Goal: Information Seeking & Learning: Find specific fact

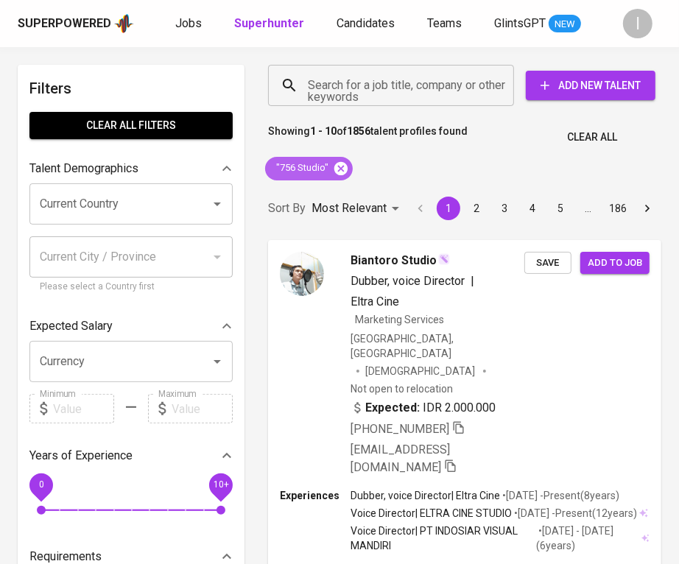
click at [343, 168] on icon at bounding box center [340, 167] width 13 height 13
click at [384, 96] on input "Search for a job title, company or other keywords" at bounding box center [394, 85] width 181 height 28
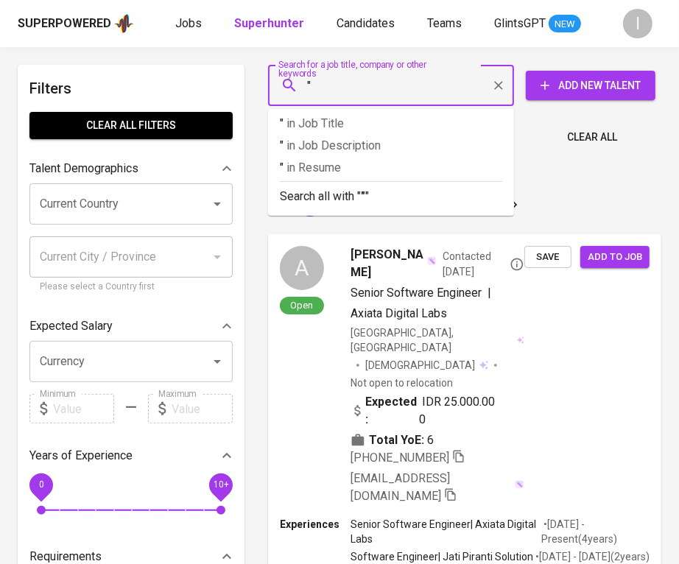
paste input "BANDUNG BINA DISTRIBUSI"
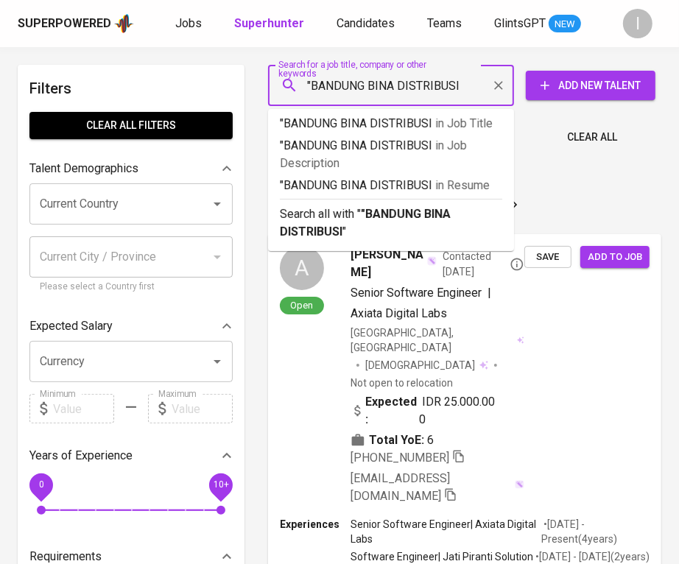
type input ""BANDUNG BINA DISTRIBUSI""
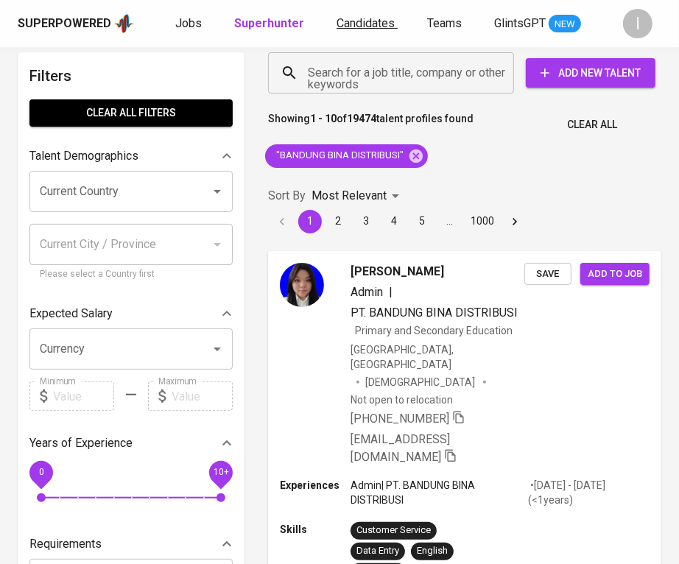
scroll to position [924, 0]
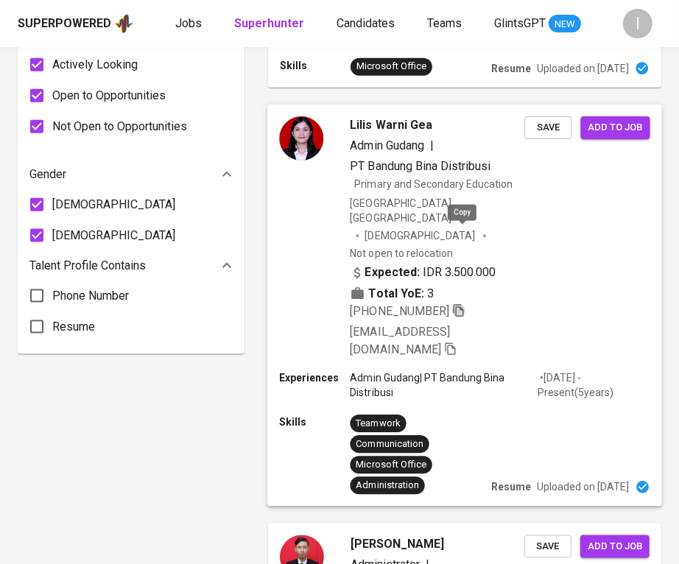
click at [463, 304] on icon "button" at bounding box center [458, 310] width 10 height 13
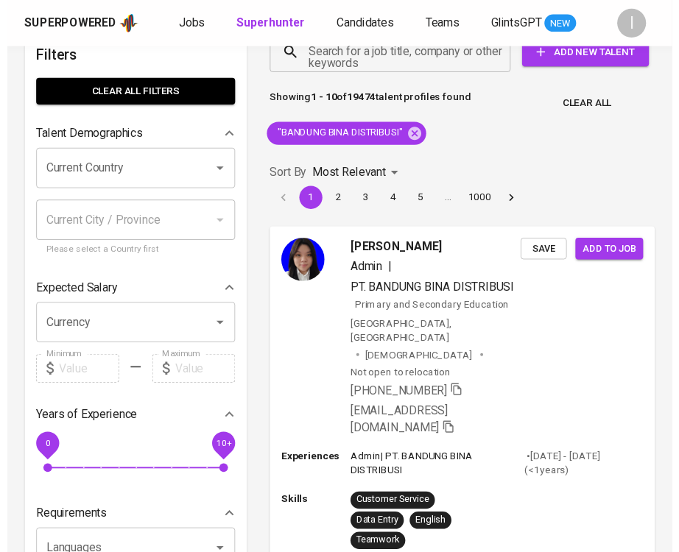
scroll to position [0, 0]
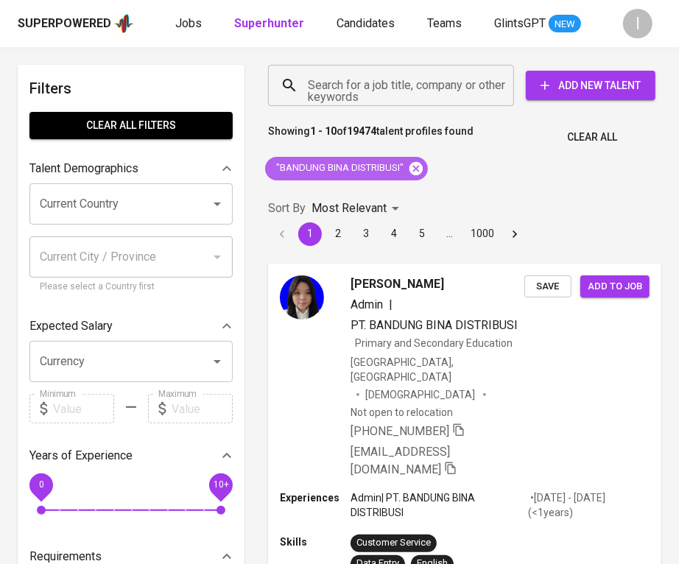
click at [416, 172] on icon at bounding box center [416, 167] width 13 height 13
click at [426, 90] on input "Search for a job title, company or other keywords" at bounding box center [394, 85] width 181 height 28
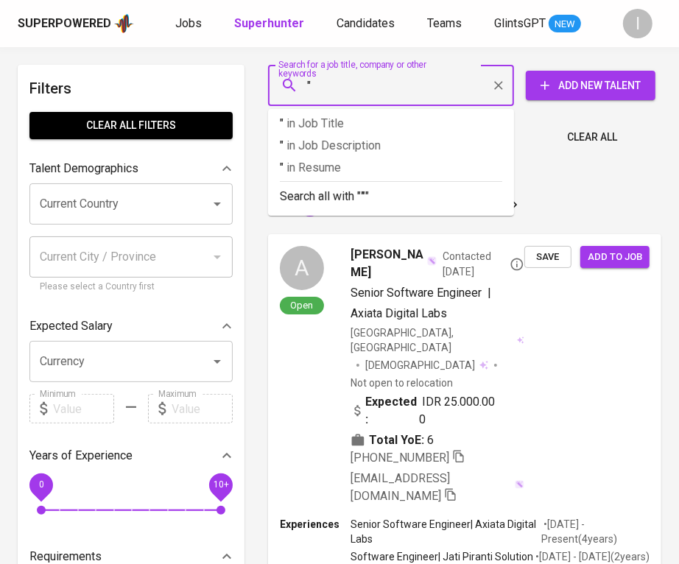
paste input "Tomatec Indonesia"
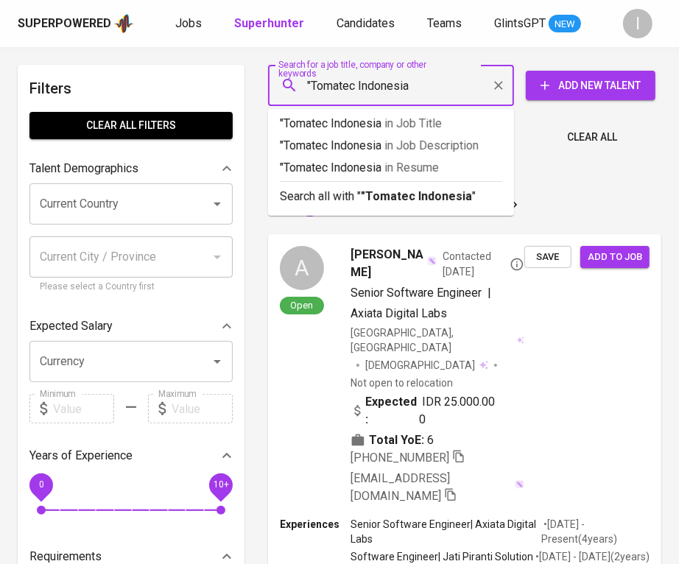
type input ""Tomatec Indonesia""
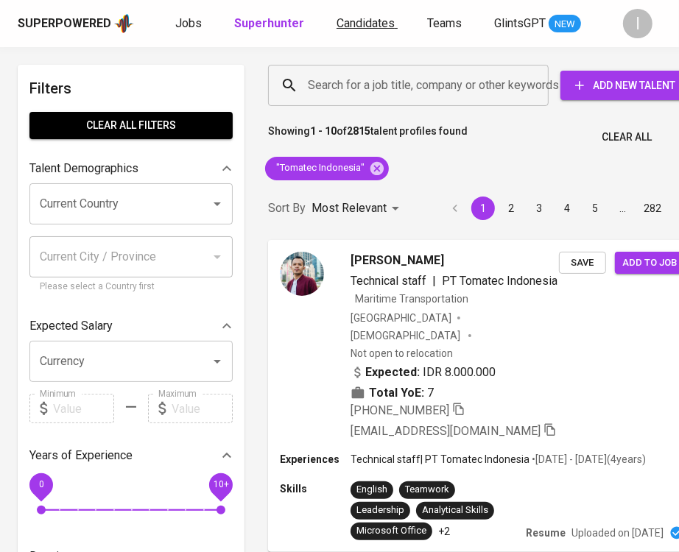
scroll to position [501, 0]
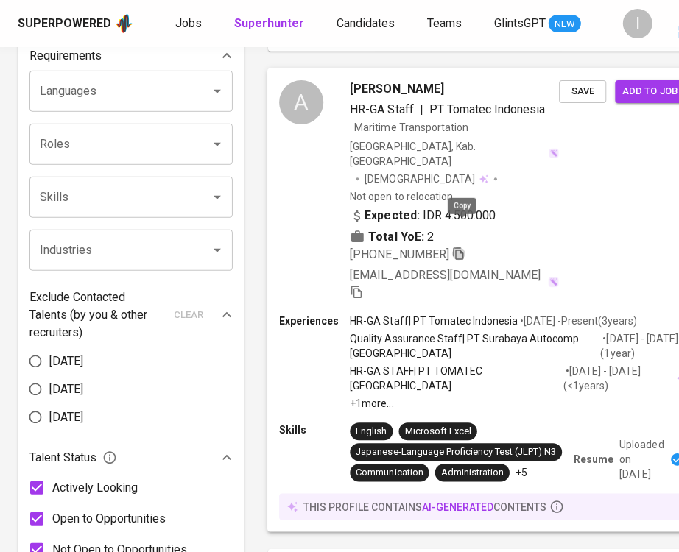
click at [461, 247] on icon "button" at bounding box center [458, 253] width 13 height 13
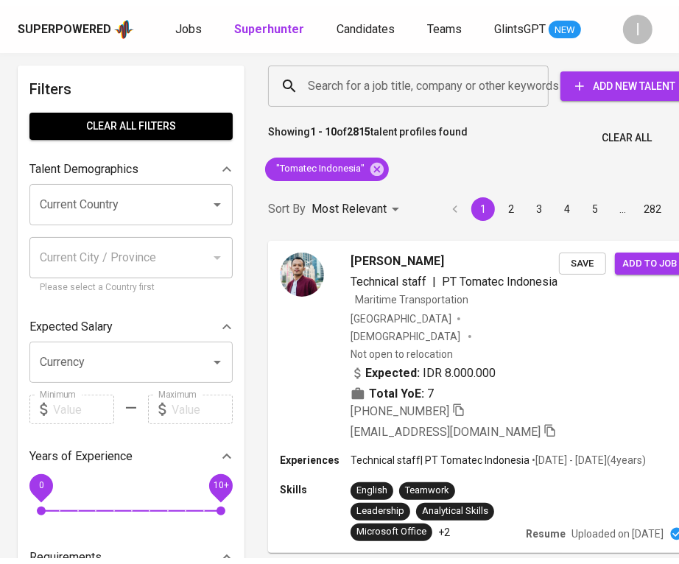
scroll to position [0, 0]
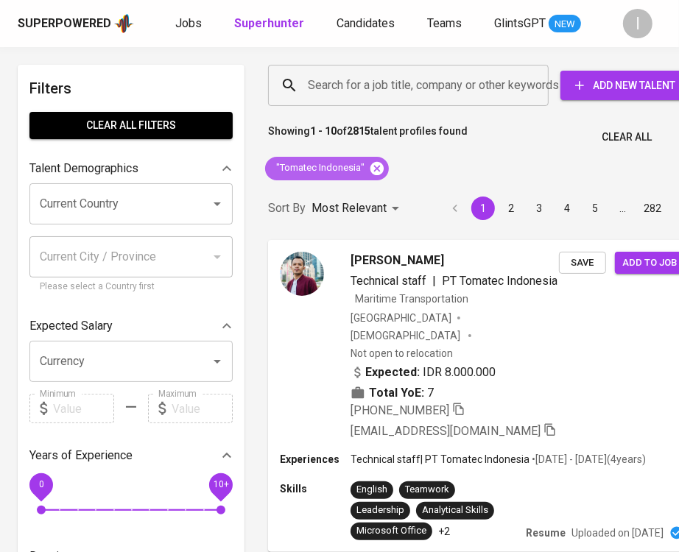
click at [373, 164] on icon at bounding box center [377, 167] width 13 height 13
click at [437, 91] on input "Search for a job title, company or other keywords" at bounding box center [412, 85] width 216 height 28
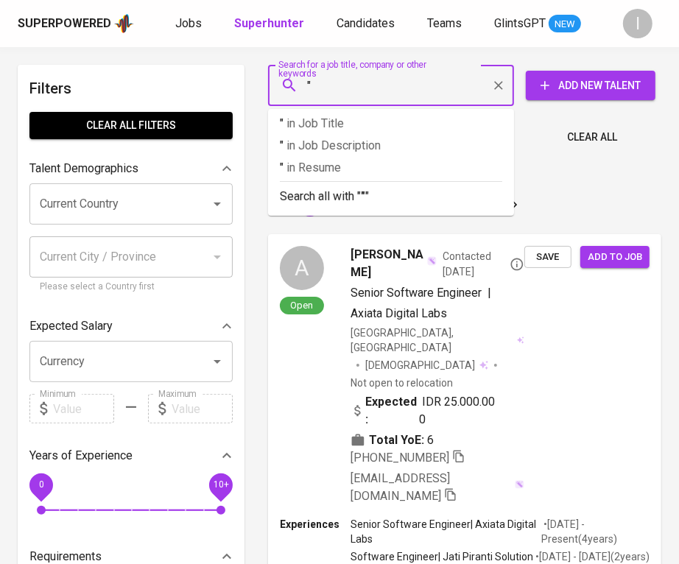
paste input "Maiko Baru"
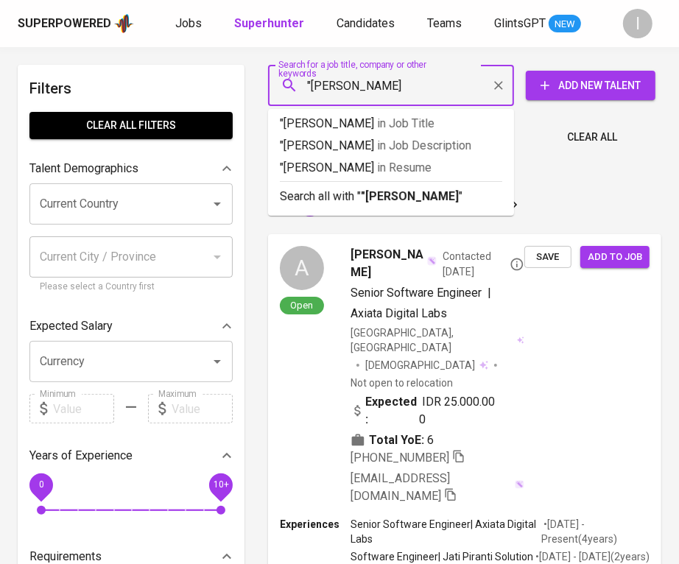
type input ""Maiko Baru""
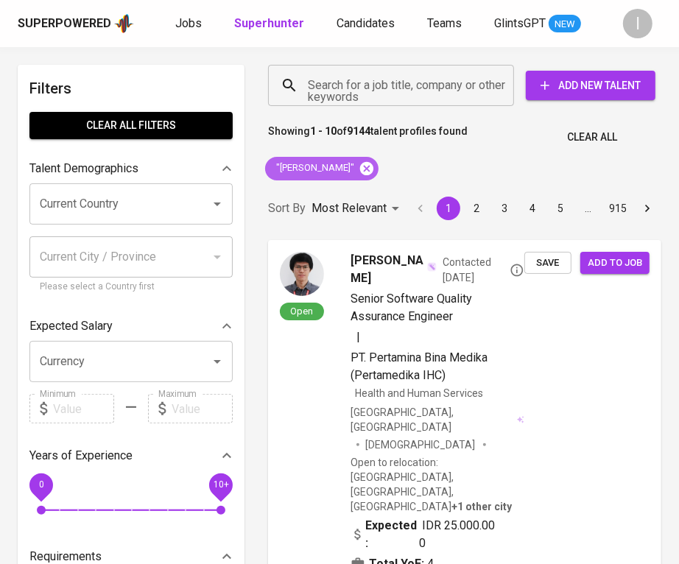
click at [360, 172] on icon at bounding box center [366, 167] width 13 height 13
click at [367, 109] on div "Search for a job title, company or other keywords Search for a job title, compa…" at bounding box center [461, 85] width 411 height 65
click at [375, 96] on input "Search for a job title, company or other keywords" at bounding box center [394, 85] width 181 height 28
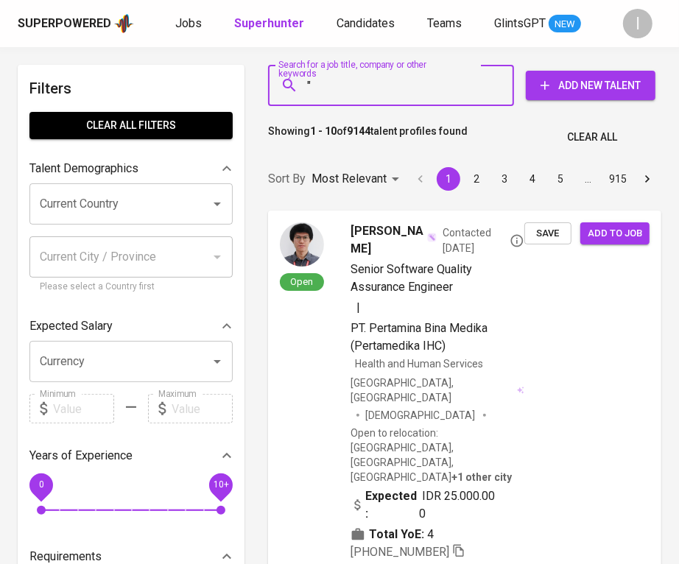
paste input "Qiwei Industrial Indonesia"
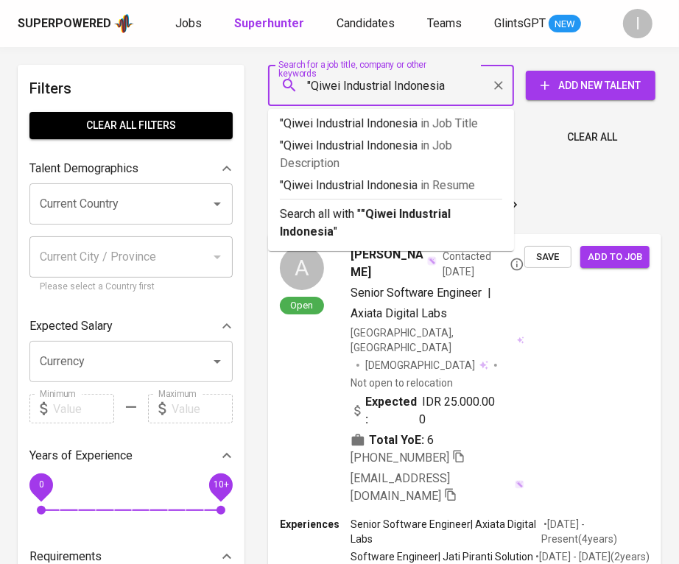
type input ""Qiwei Industrial Indonesia""
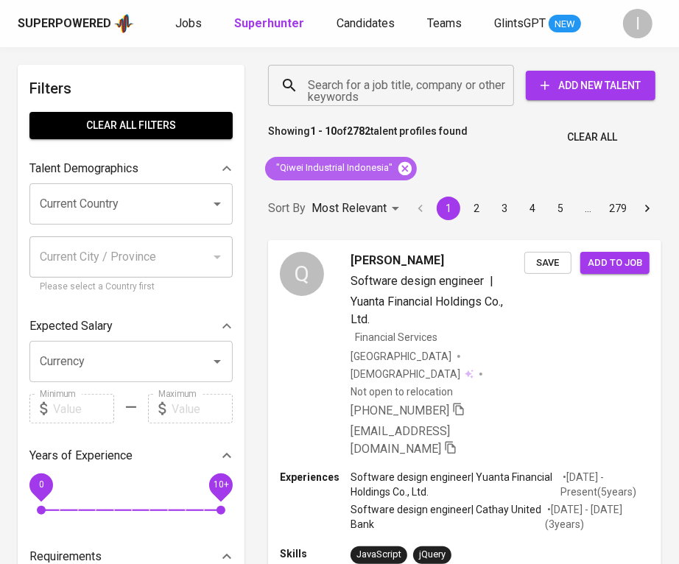
click at [407, 166] on icon at bounding box center [405, 169] width 16 height 16
click at [438, 88] on input "Search for a job title, company or other keywords" at bounding box center [394, 85] width 181 height 28
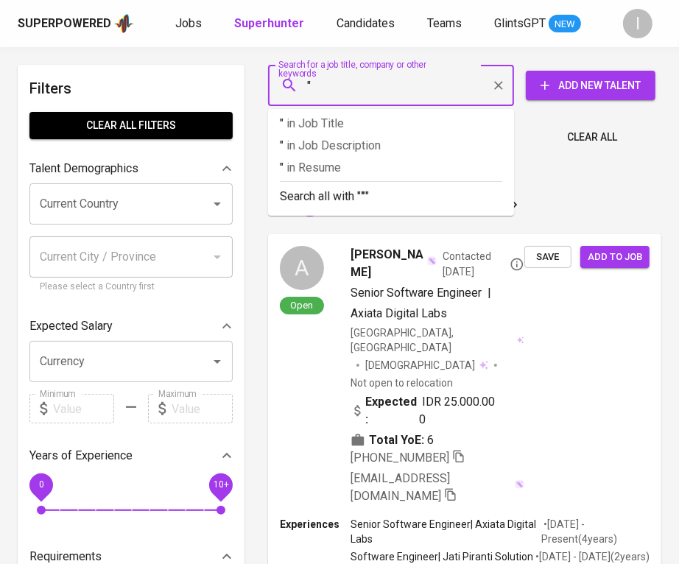
paste input "PUSAKA KALI AGUNG"
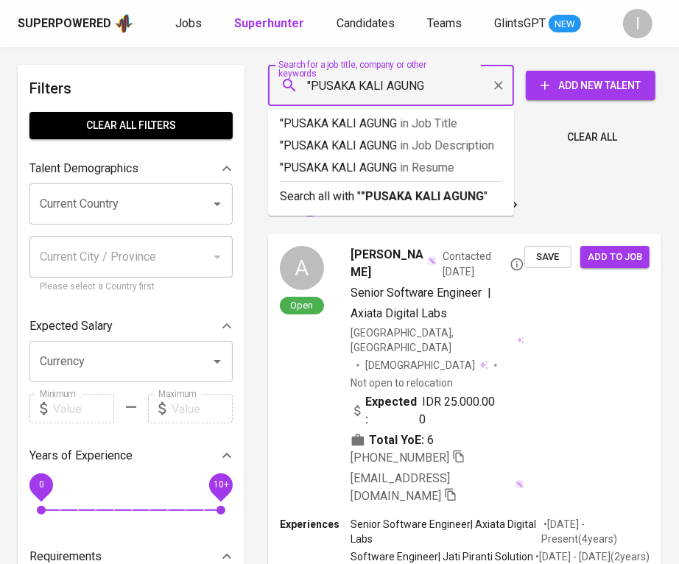
type input ""PUSAKA KALI AGUNG""
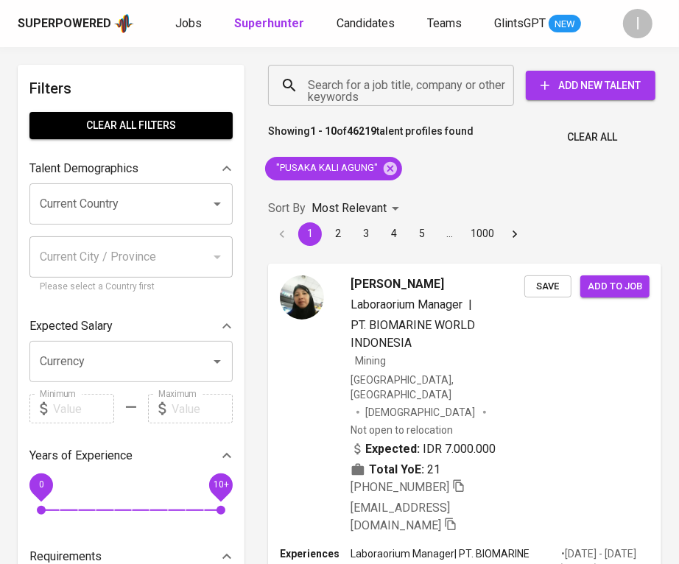
scroll to position [657, 0]
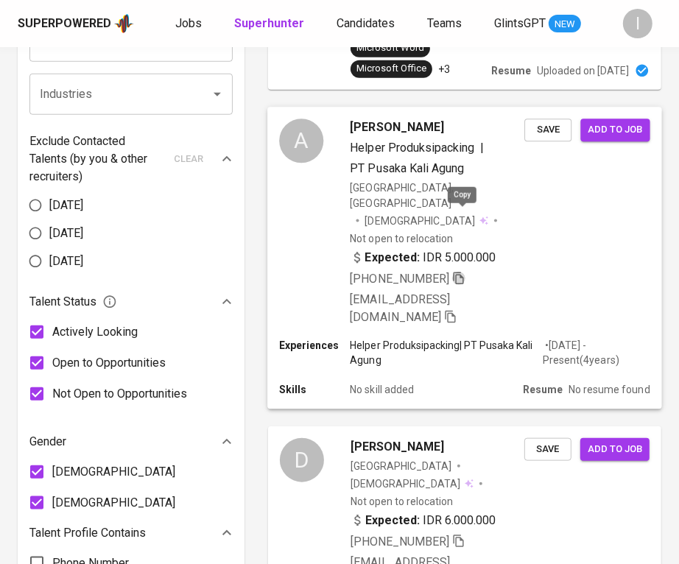
click at [463, 272] on icon "button" at bounding box center [458, 278] width 10 height 13
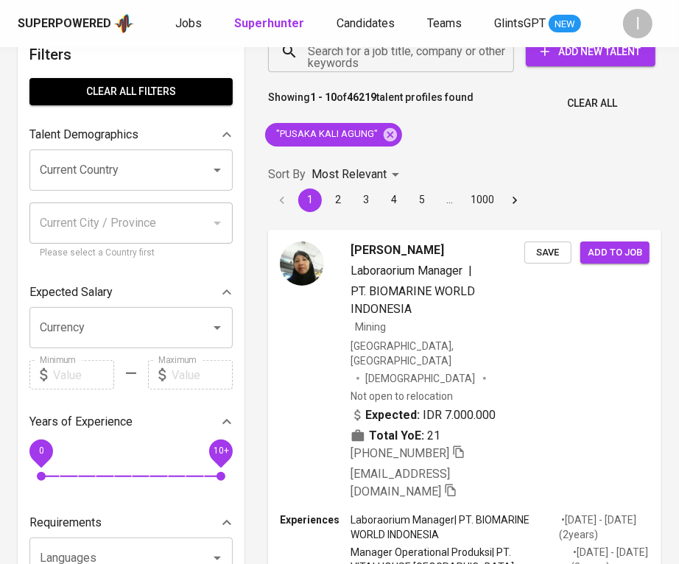
scroll to position [0, 0]
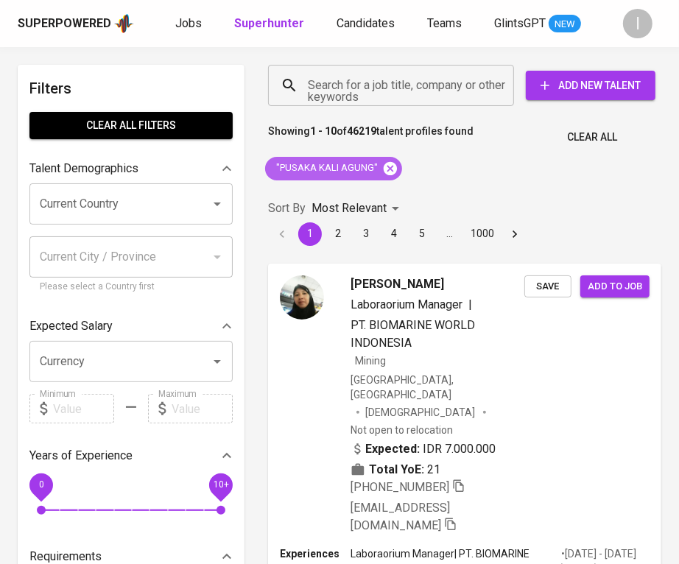
click at [386, 167] on icon at bounding box center [390, 167] width 13 height 13
click at [431, 90] on input "Search for a job title, company or other keywords" at bounding box center [394, 85] width 181 height 28
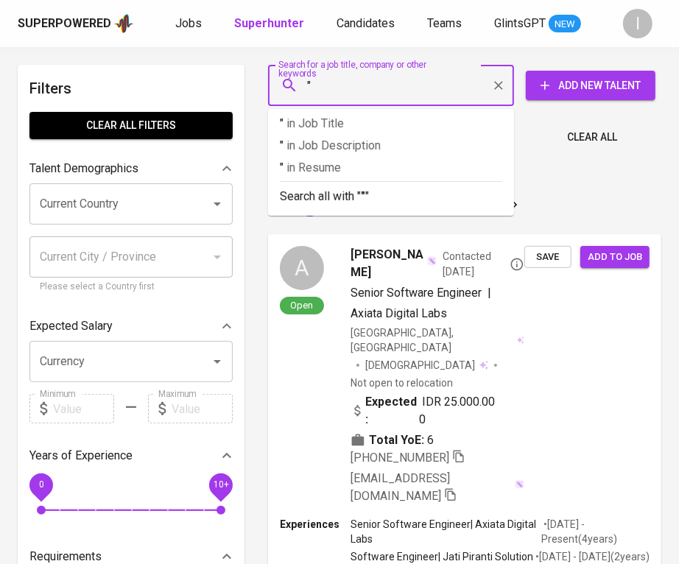
paste input "[PERSON_NAME] [GEOGRAPHIC_DATA]"
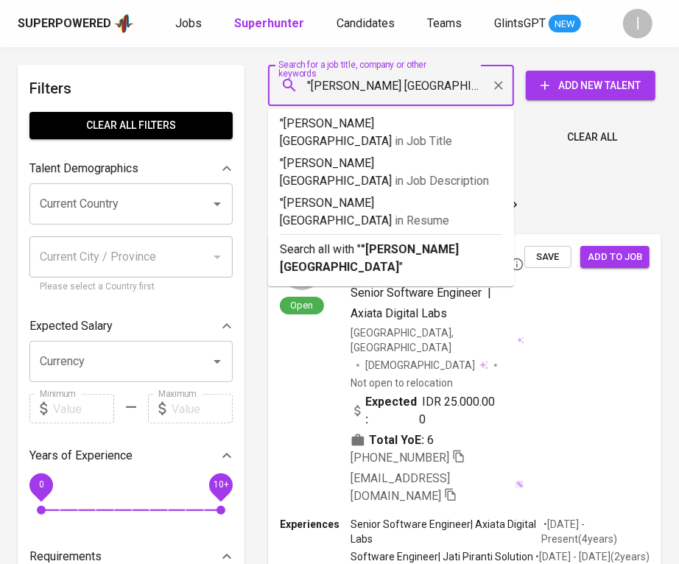
type input ""[PERSON_NAME] CIREBON""
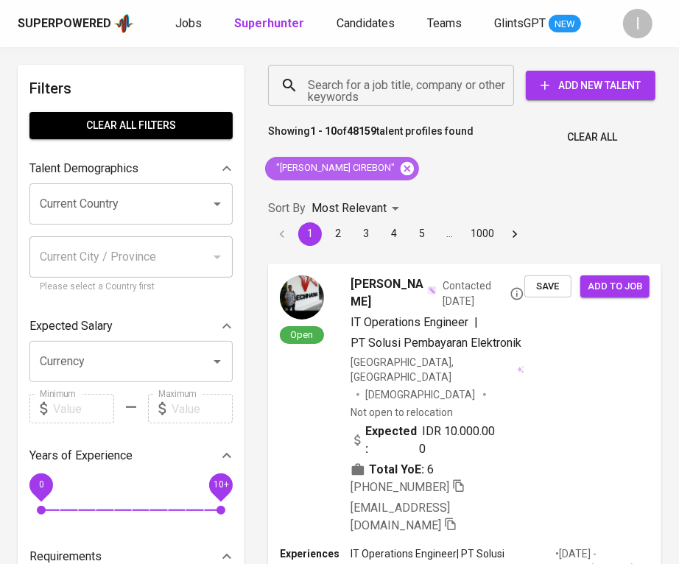
click at [401, 169] on icon at bounding box center [407, 167] width 13 height 13
click at [406, 87] on input "Search for a job title, company or other keywords" at bounding box center [394, 85] width 181 height 28
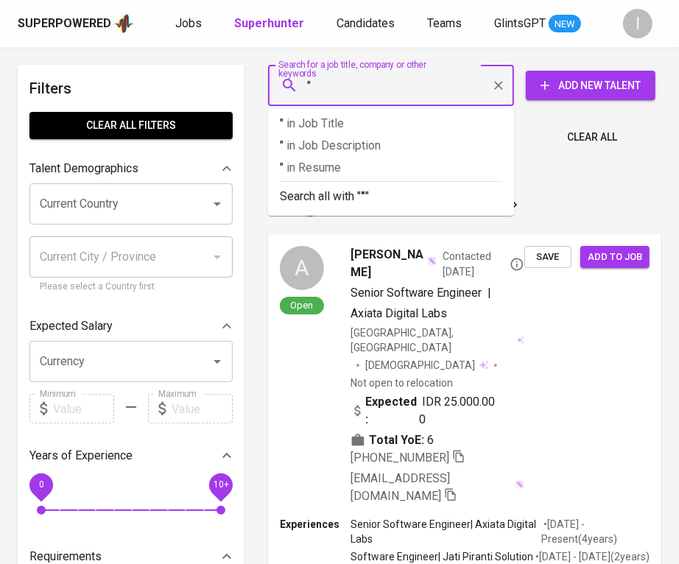
paste input "[PERSON_NAME] [GEOGRAPHIC_DATA]"
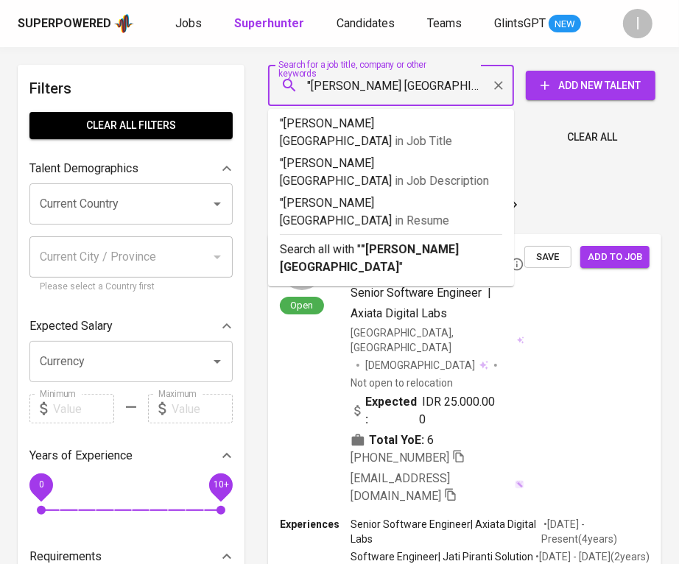
click at [414, 90] on input ""[PERSON_NAME] [GEOGRAPHIC_DATA]" at bounding box center [394, 85] width 181 height 28
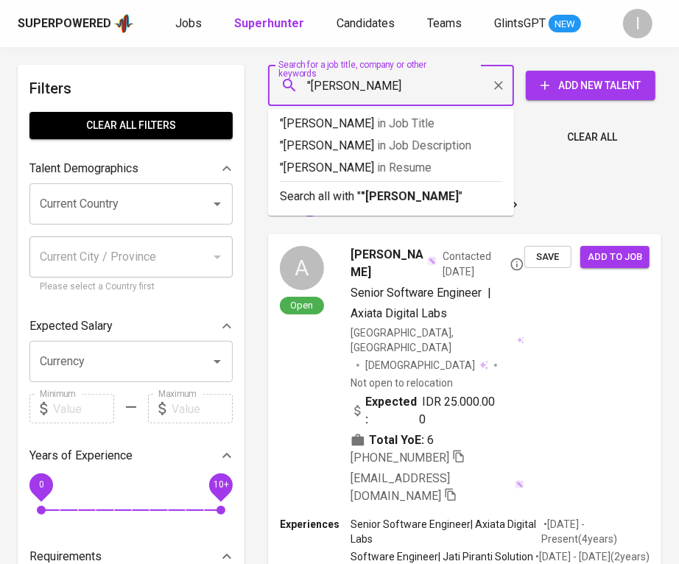
type input ""[PERSON_NAME]""
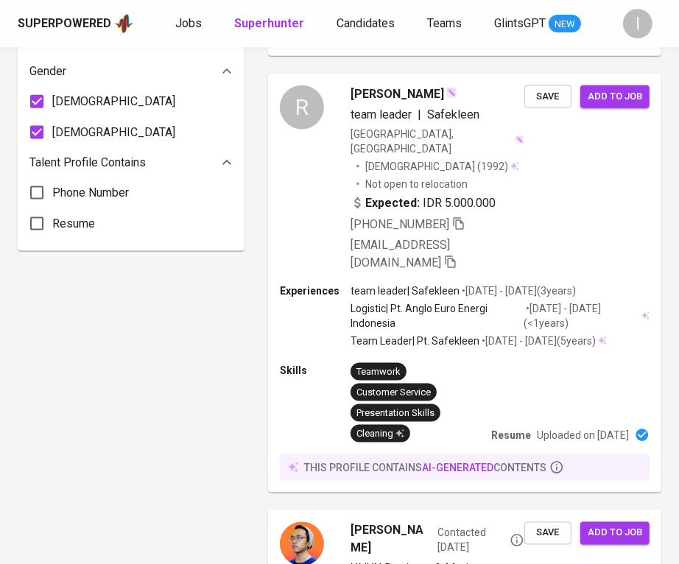
scroll to position [2515, 0]
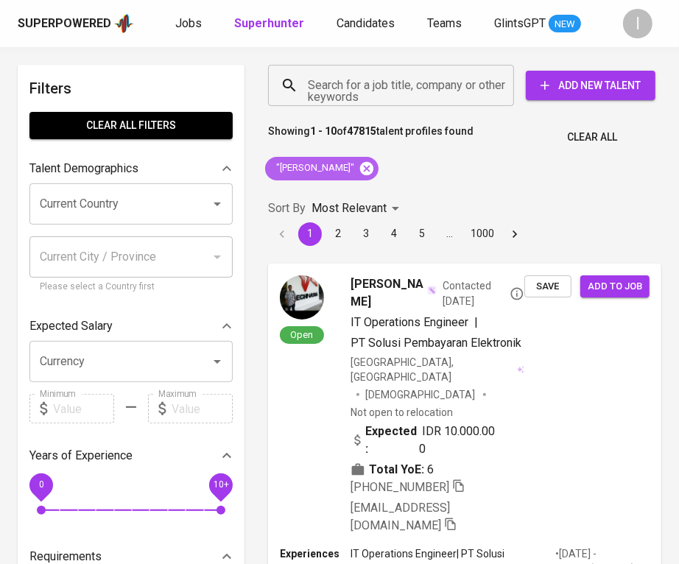
click at [360, 169] on icon at bounding box center [366, 167] width 13 height 13
click at [369, 94] on input "Search for a job title, company or other keywords" at bounding box center [394, 85] width 181 height 28
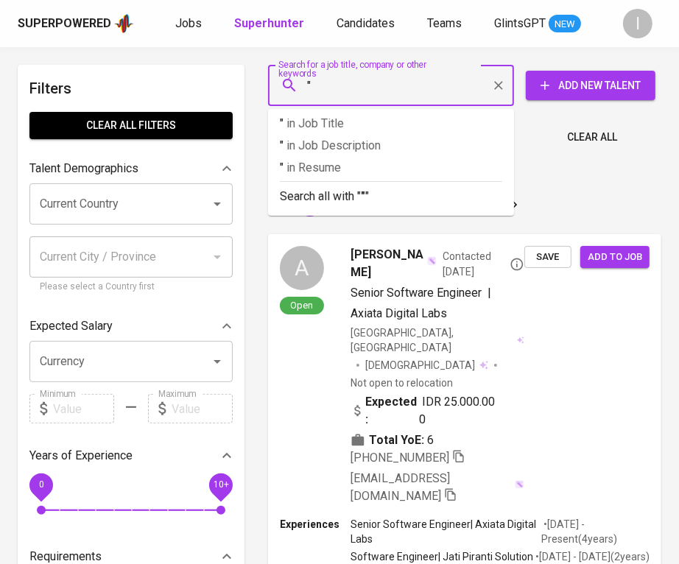
paste input "WIDJAJA PUTRA JAYA"
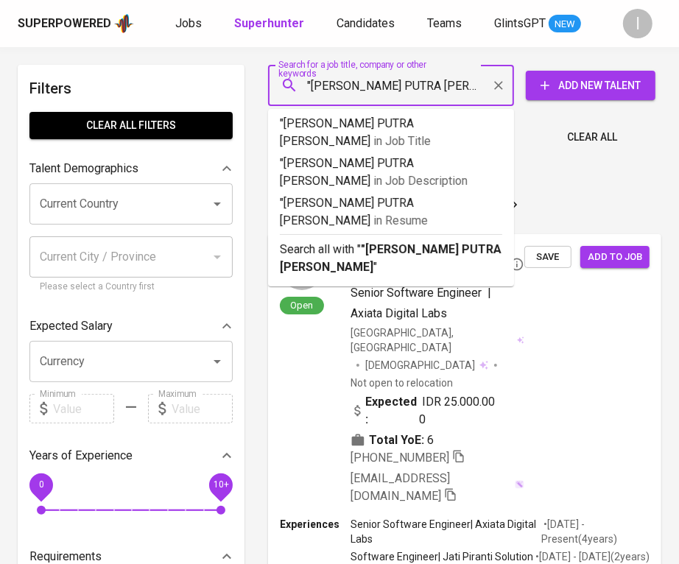
type input ""WIDJAJA PUTRA JAYA""
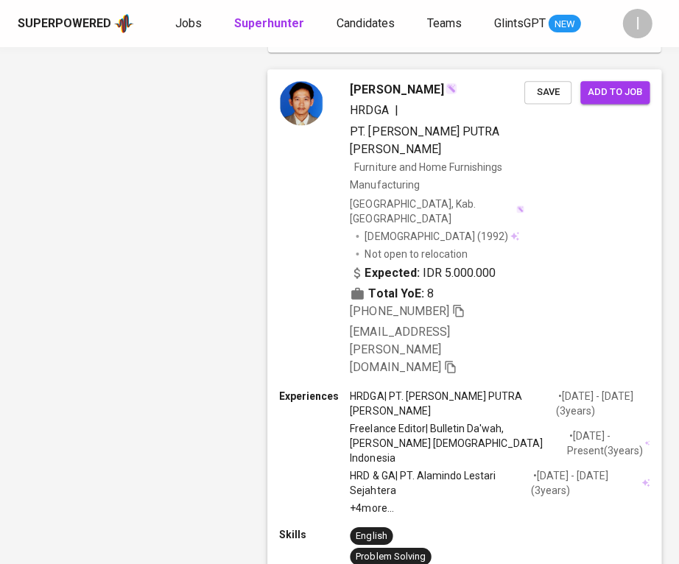
scroll to position [1306, 0]
click at [460, 305] on icon "button" at bounding box center [458, 311] width 13 height 13
